Goal: Find specific page/section: Find specific page/section

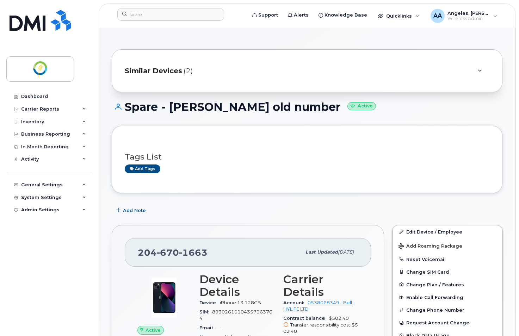
scroll to position [70, 0]
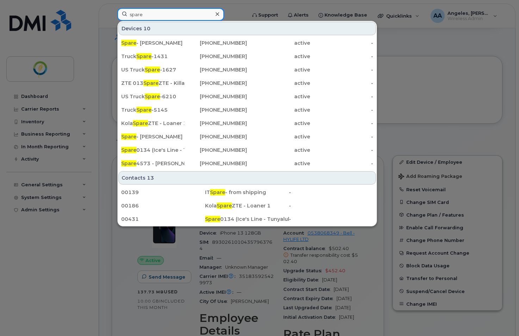
click at [163, 20] on input "spare" at bounding box center [170, 14] width 107 height 13
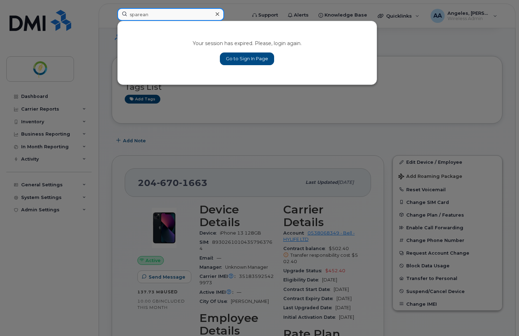
type input "sparean"
click at [252, 60] on link "Go to Sign In Page" at bounding box center [247, 58] width 54 height 13
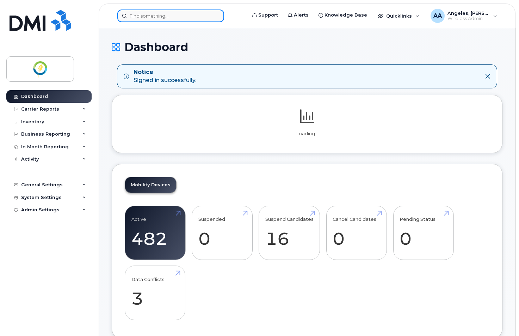
click at [162, 18] on input at bounding box center [170, 16] width 107 height 13
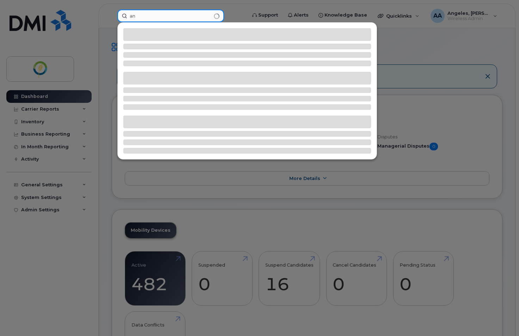
type input "a"
